Goal: Information Seeking & Learning: Learn about a topic

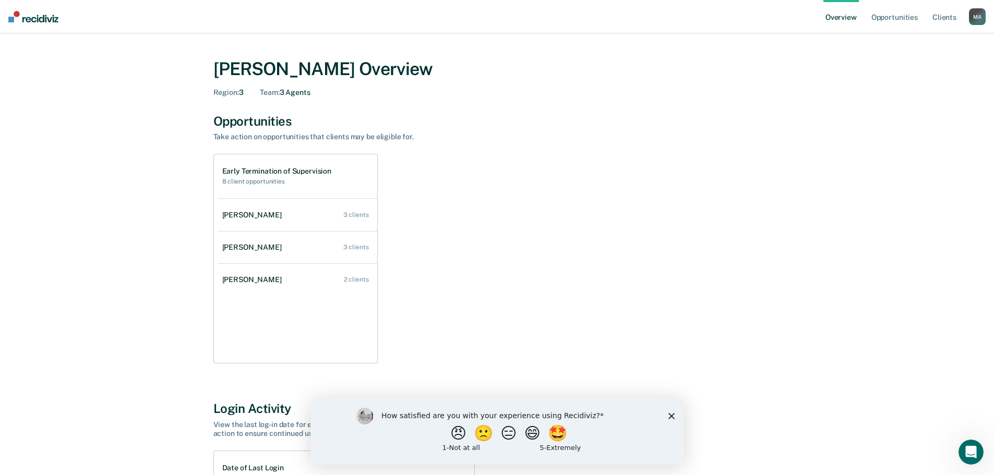
click at [671, 414] on icon "Close survey" at bounding box center [671, 416] width 6 height 6
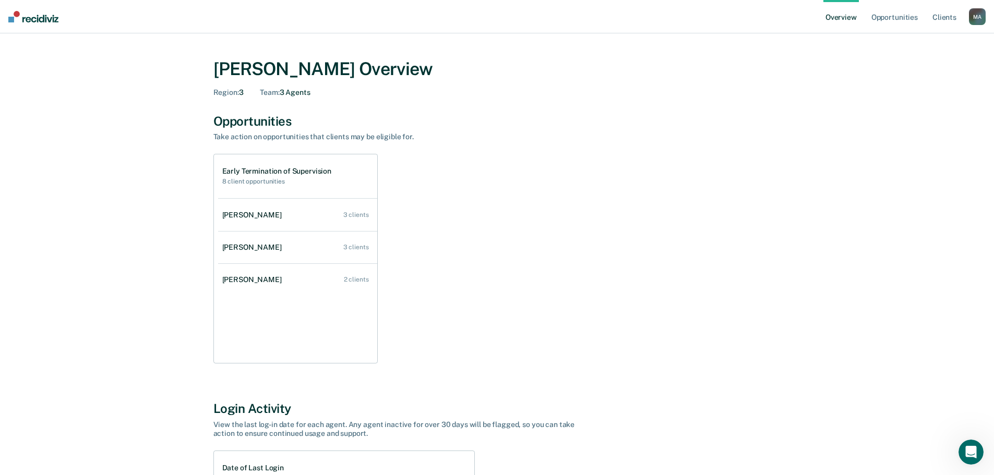
click at [256, 177] on div "Early Termination of Supervision 8 client opportunities" at bounding box center [277, 176] width 110 height 18
click at [944, 16] on link "Client s" at bounding box center [945, 16] width 28 height 33
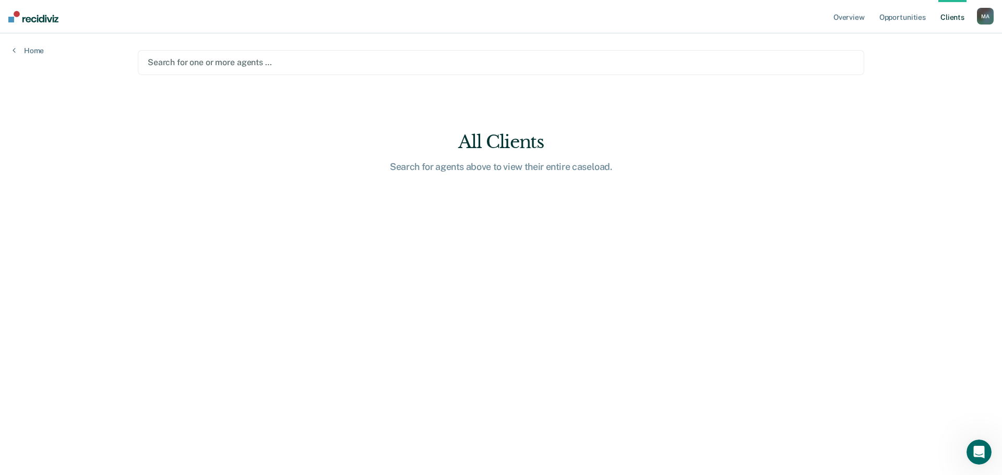
click at [200, 62] on div at bounding box center [501, 62] width 707 height 12
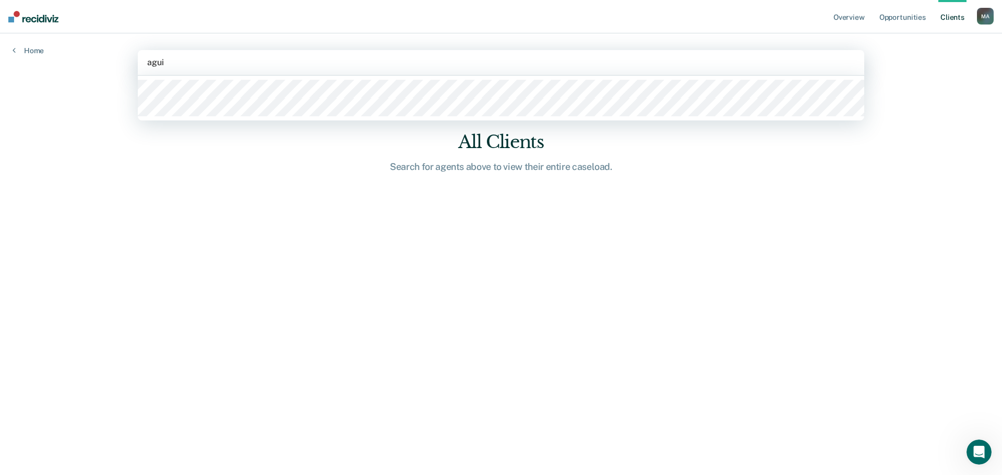
type input "aguil"
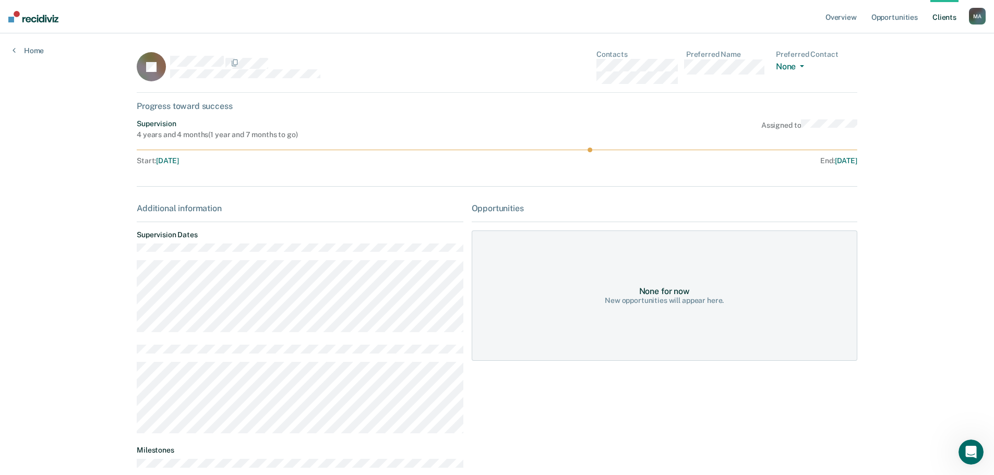
click at [951, 17] on link "Client s" at bounding box center [945, 16] width 28 height 33
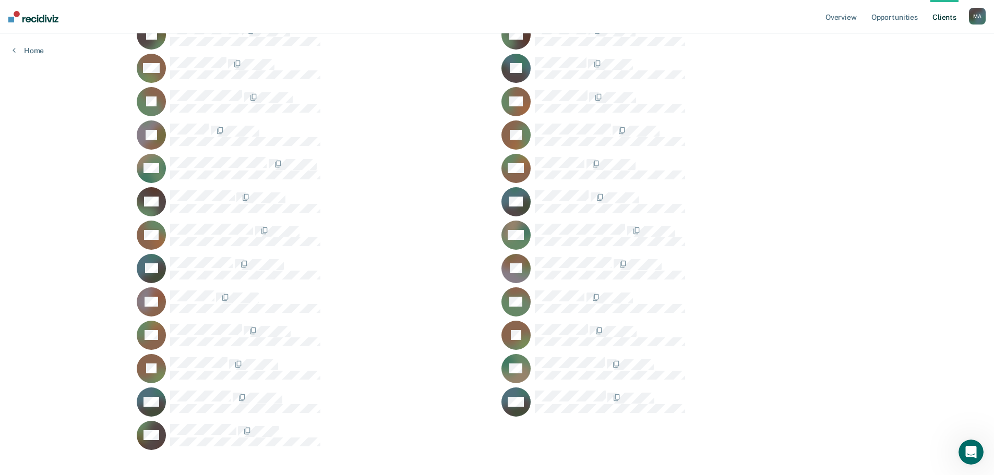
scroll to position [319, 0]
